Goal: Transaction & Acquisition: Purchase product/service

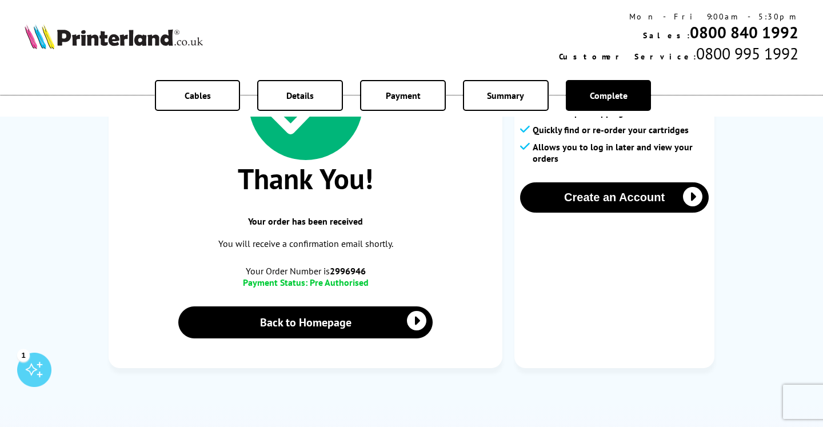
scroll to position [206, 0]
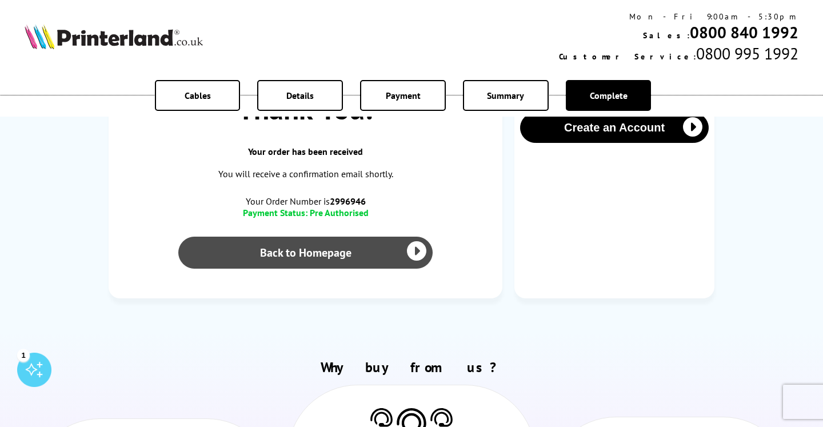
click at [391, 260] on link "Back to Homepage" at bounding box center [305, 253] width 254 height 32
